Goal: Use online tool/utility: Utilize a website feature to perform a specific function

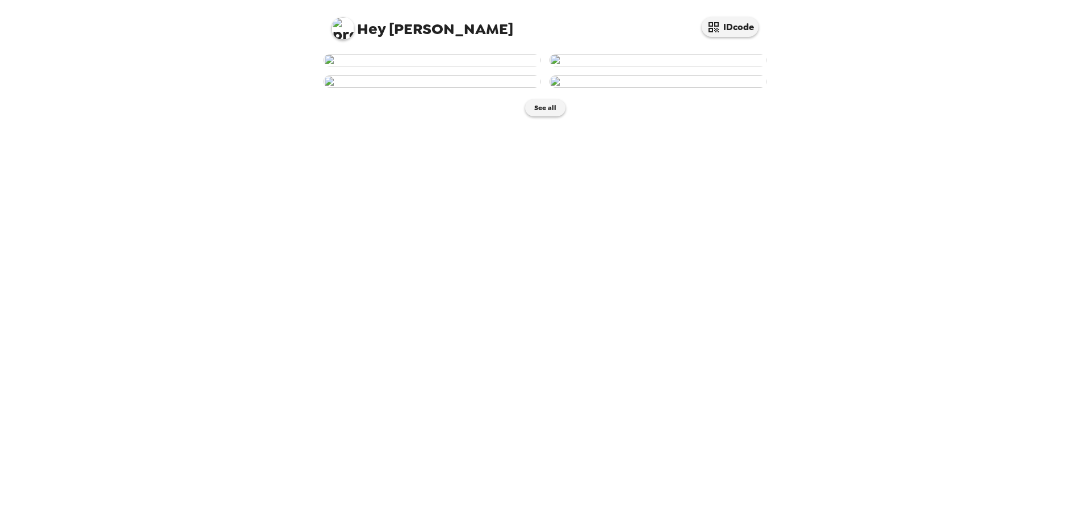
click at [661, 66] on img at bounding box center [657, 60] width 217 height 12
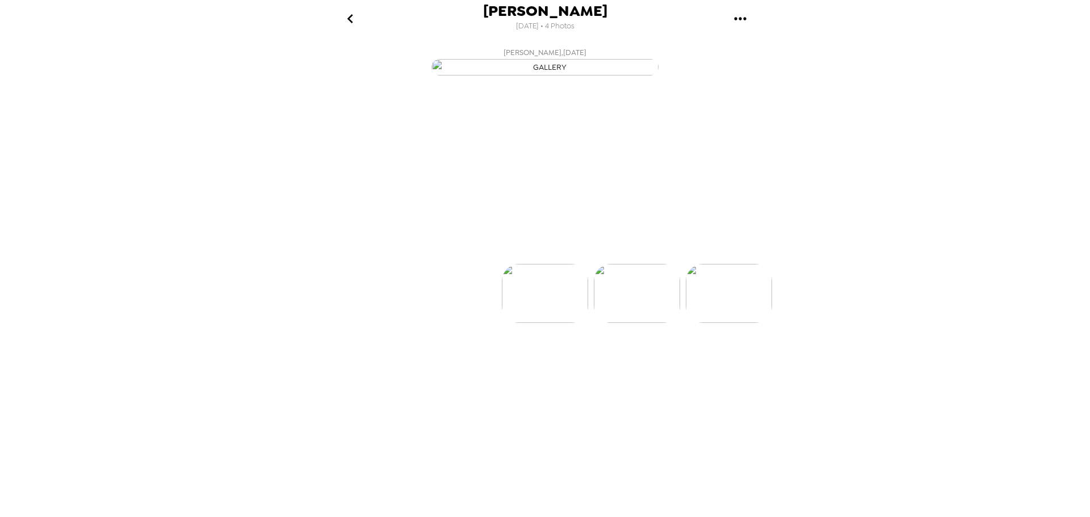
scroll to position [0, 91]
click at [531, 250] on p "Backdrops" at bounding box center [532, 244] width 52 height 14
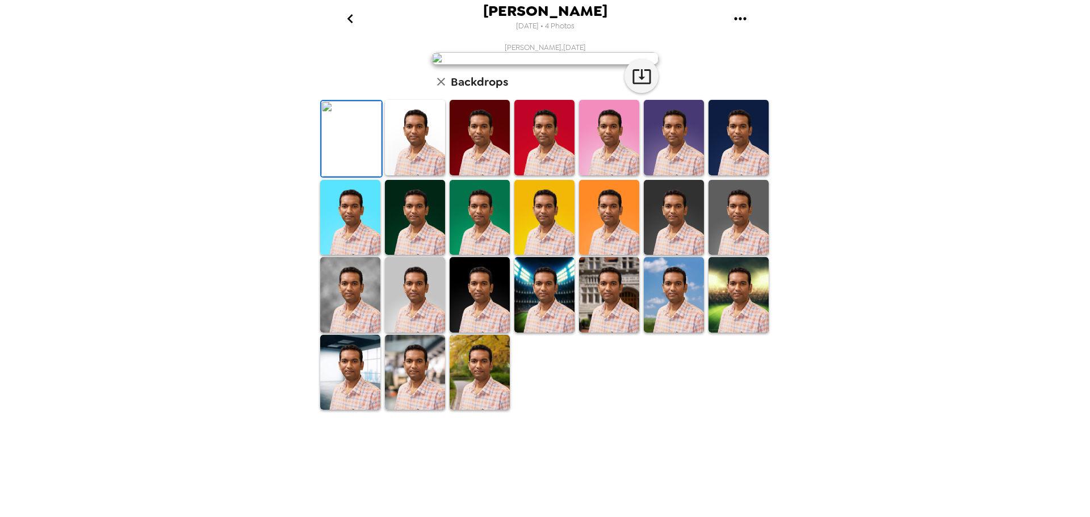
scroll to position [165, 0]
click at [730, 333] on img at bounding box center [738, 294] width 60 height 75
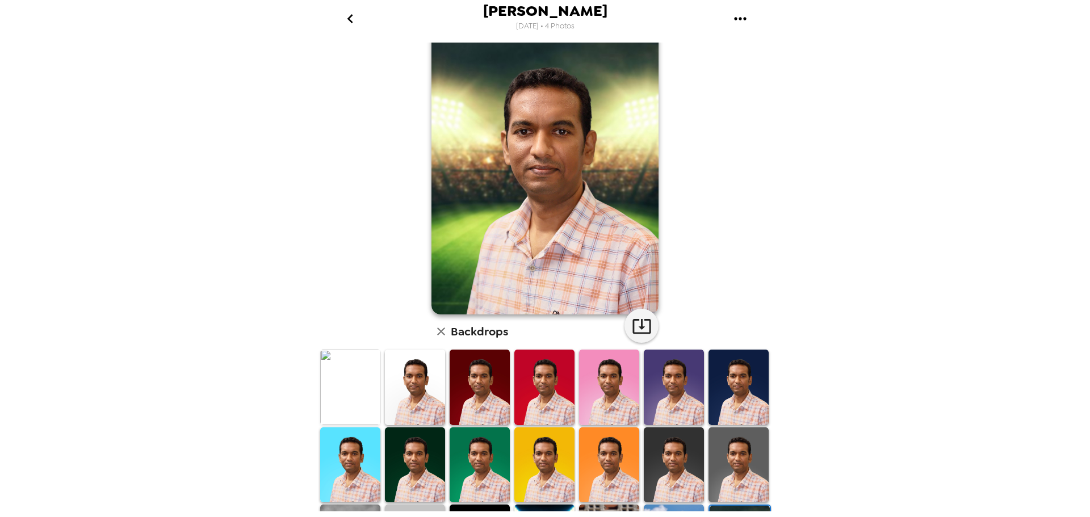
scroll to position [64, 0]
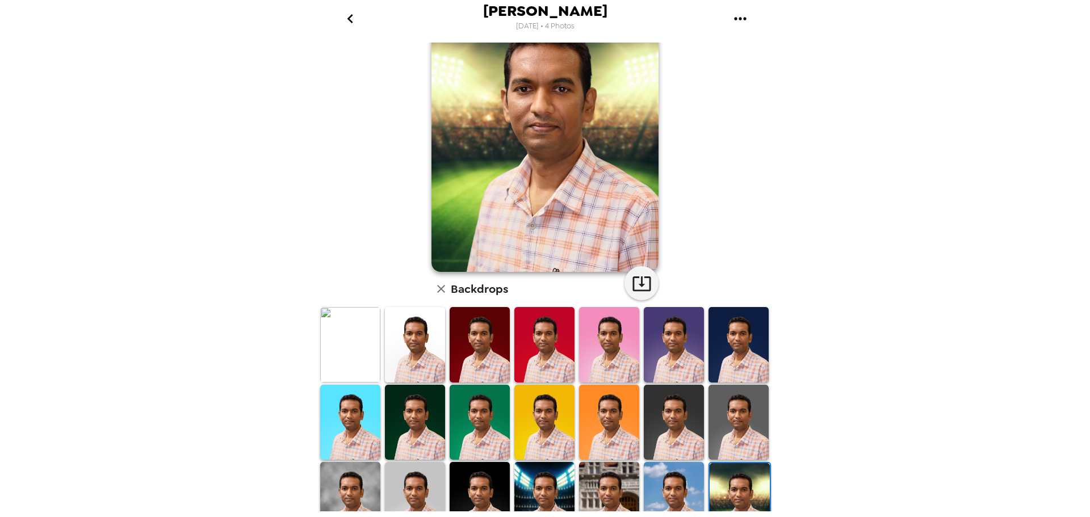
click at [745, 401] on img at bounding box center [738, 422] width 60 height 75
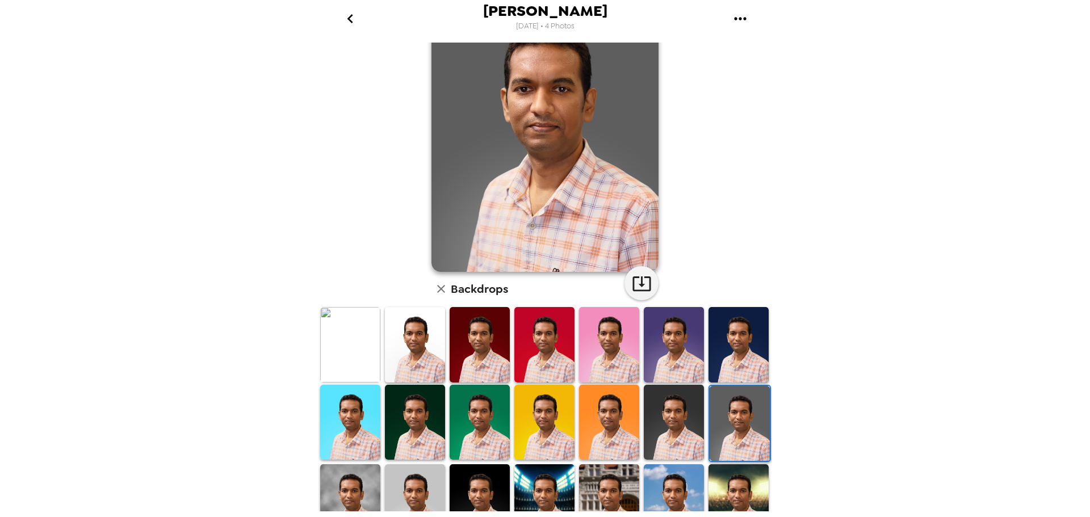
click at [735, 355] on img at bounding box center [738, 344] width 60 height 75
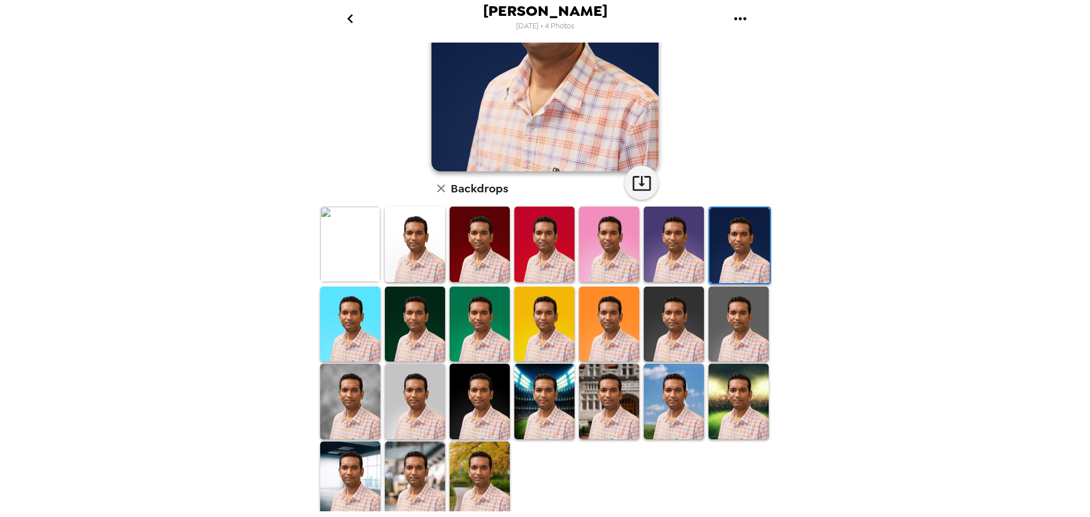
click at [531, 381] on img at bounding box center [544, 401] width 60 height 75
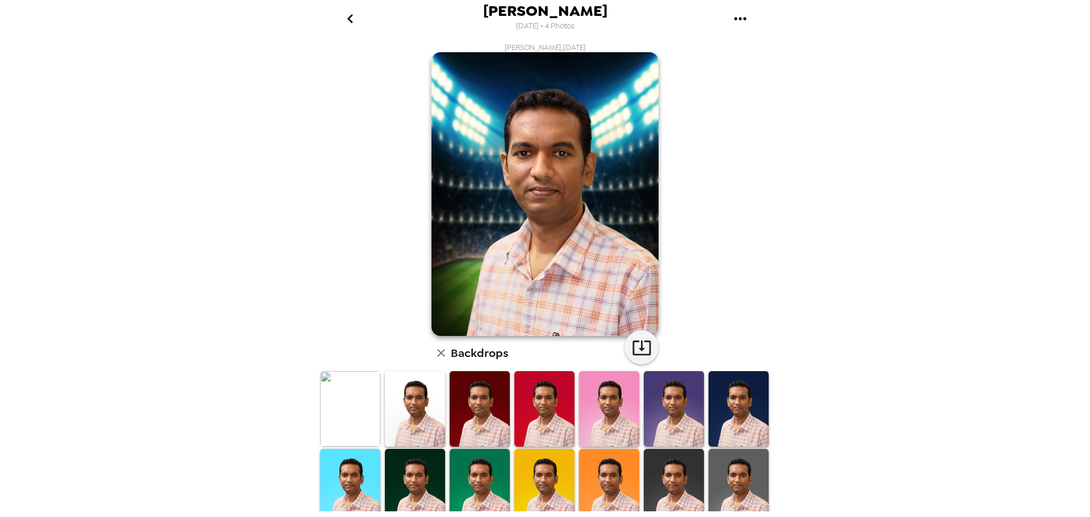
scroll to position [165, 0]
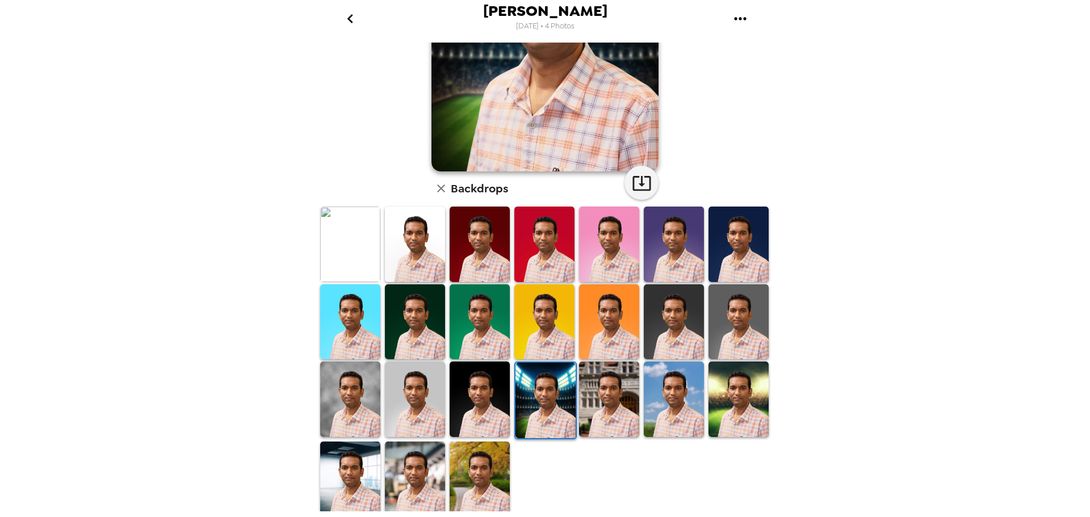
click at [339, 467] on img at bounding box center [350, 479] width 60 height 75
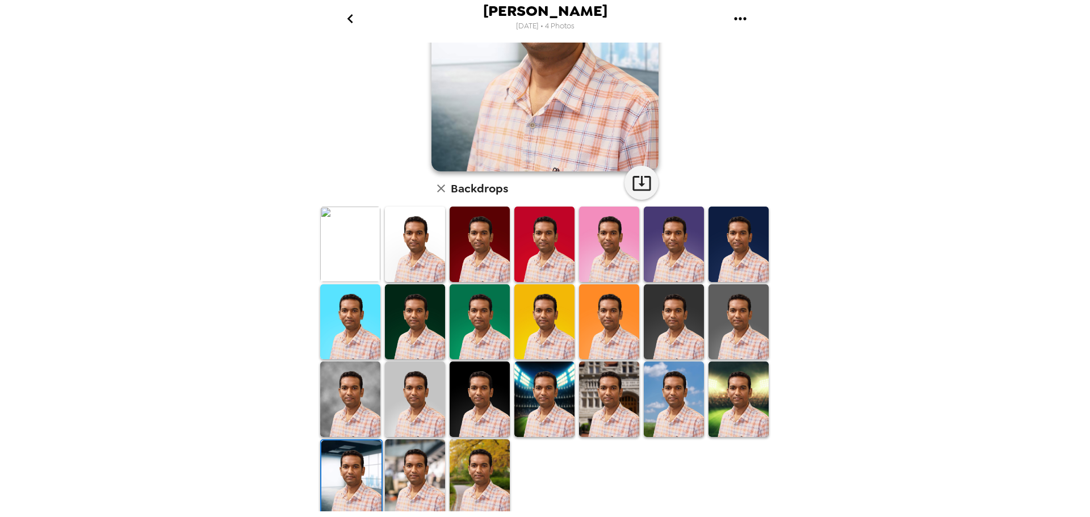
click at [400, 462] on img at bounding box center [415, 476] width 60 height 75
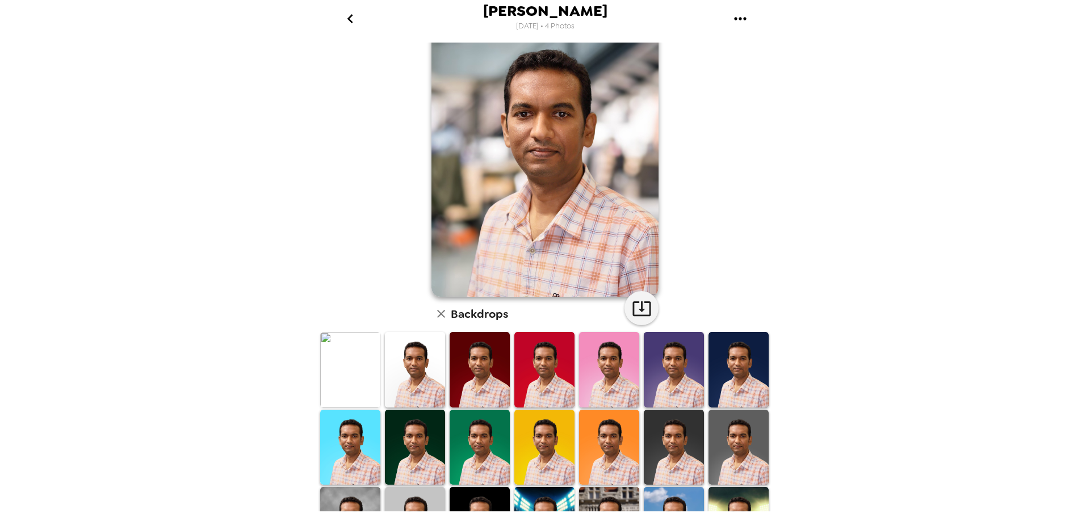
scroll to position [0, 0]
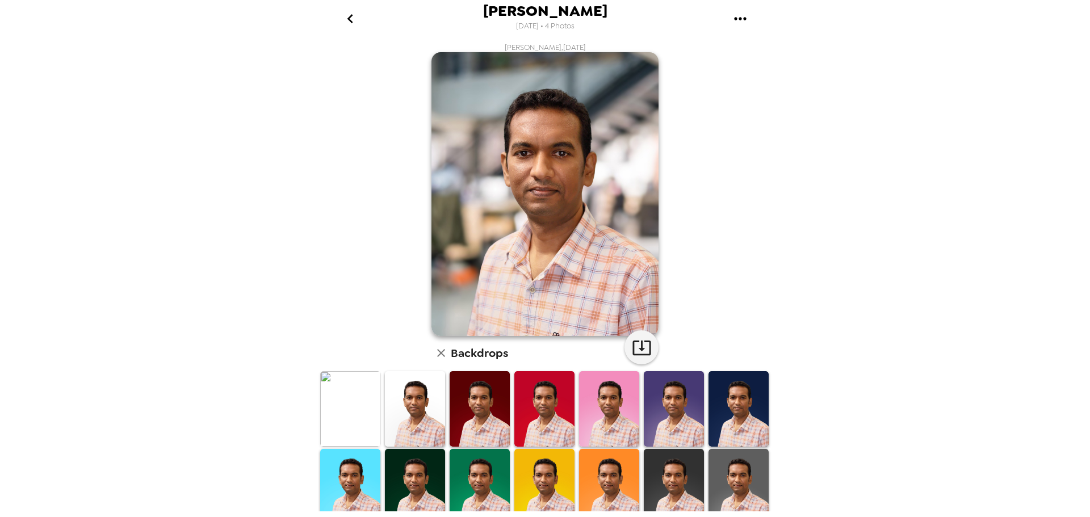
click at [354, 22] on icon "go back" at bounding box center [350, 19] width 18 height 18
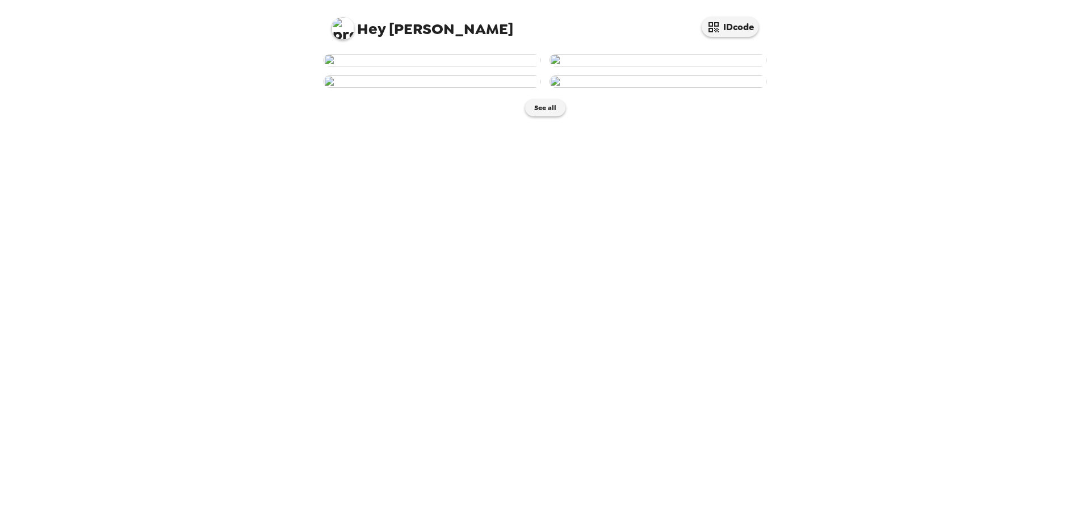
click at [427, 66] on img at bounding box center [432, 60] width 217 height 12
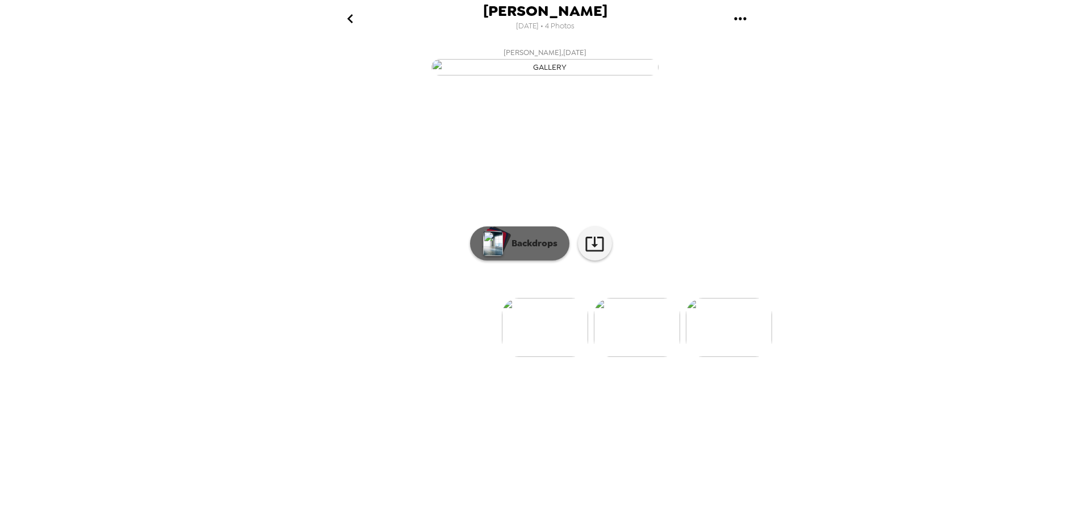
click at [538, 250] on p "Backdrops" at bounding box center [532, 244] width 52 height 14
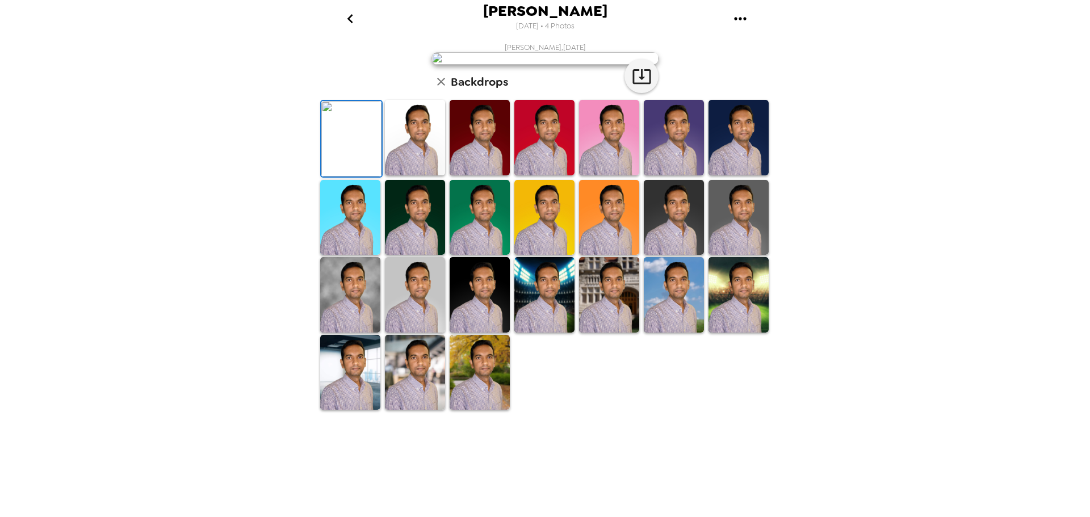
scroll to position [190, 0]
drag, startPoint x: 548, startPoint y: 395, endPoint x: 724, endPoint y: 348, distance: 182.7
click at [547, 333] on img at bounding box center [544, 294] width 60 height 75
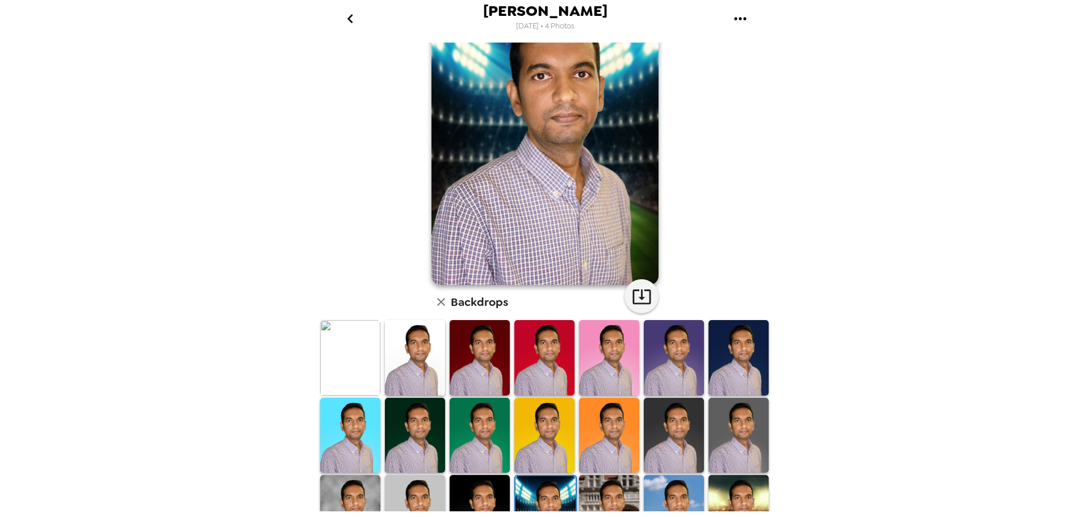
click at [660, 483] on img at bounding box center [674, 512] width 60 height 75
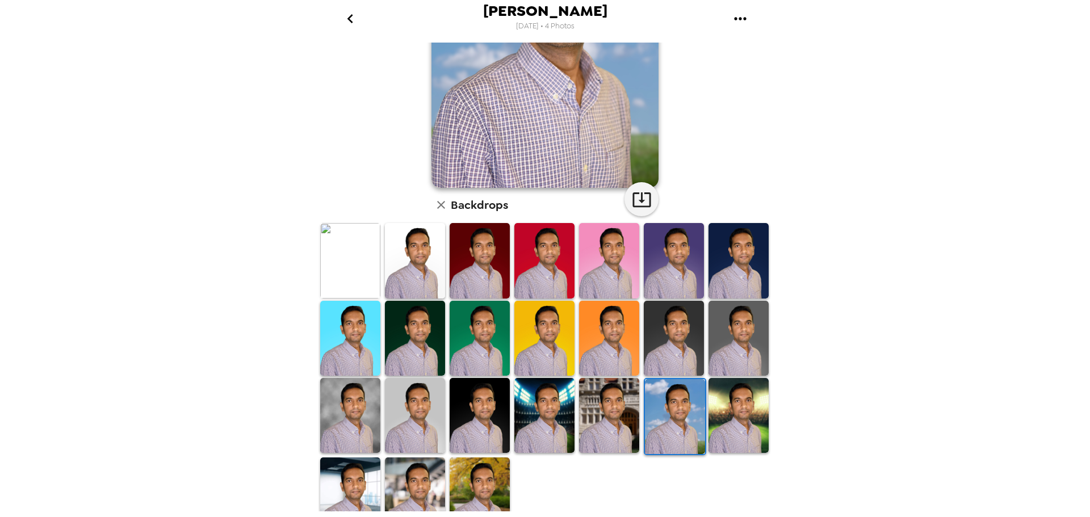
scroll to position [190, 0]
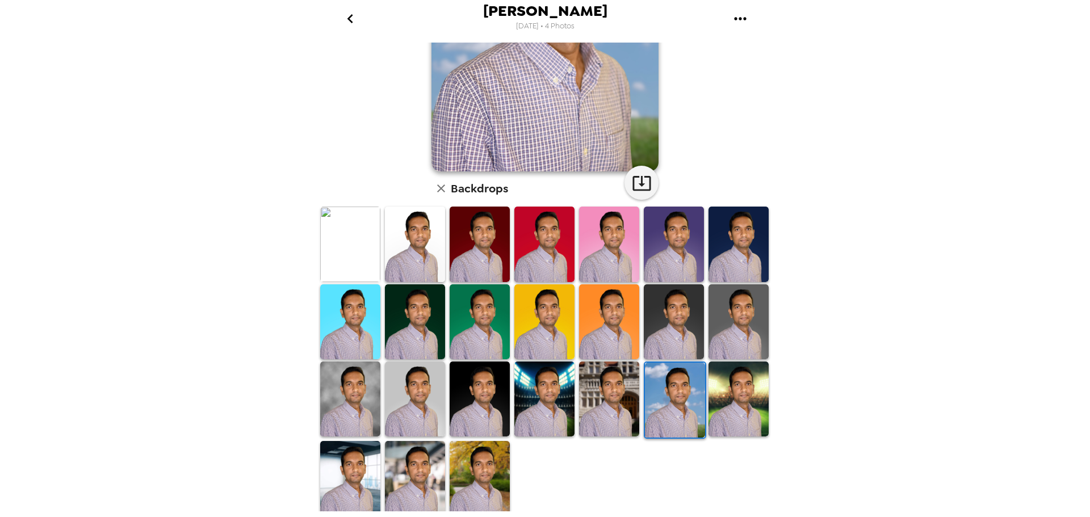
click at [472, 468] on img at bounding box center [480, 478] width 60 height 75
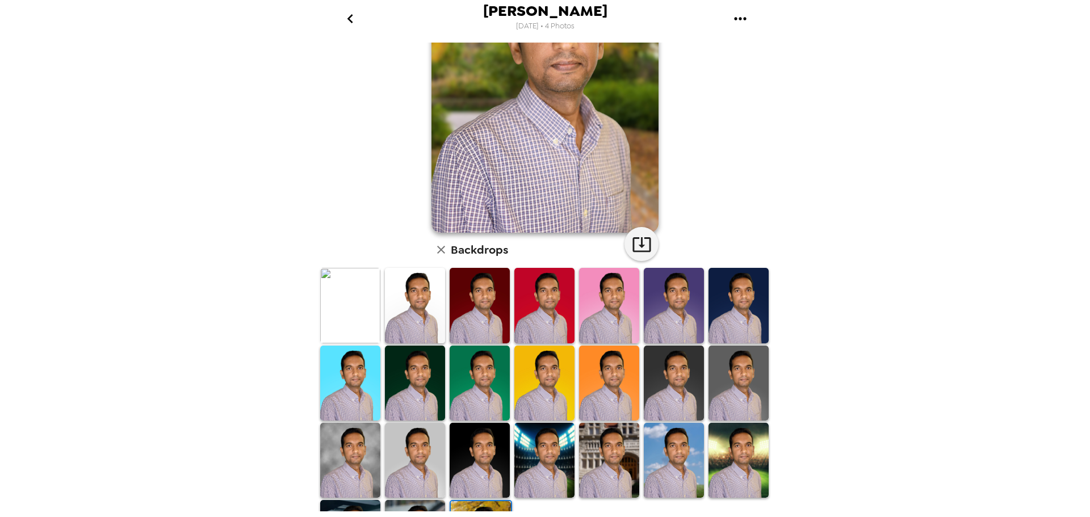
scroll to position [131, 0]
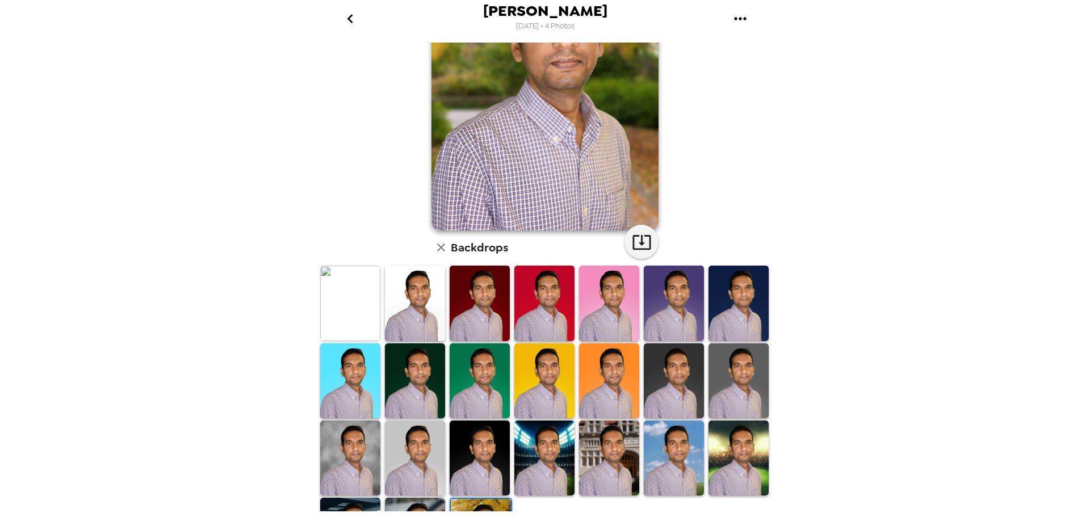
click at [404, 451] on img at bounding box center [415, 458] width 60 height 75
